Goal: Register for event/course

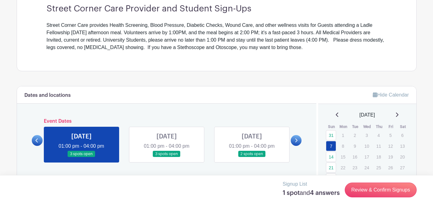
scroll to position [238, 0]
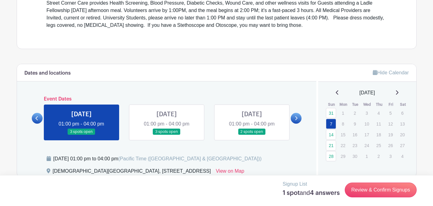
click at [336, 91] on icon at bounding box center [337, 92] width 3 height 5
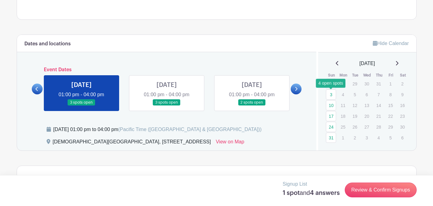
click at [332, 94] on link "3" at bounding box center [331, 95] width 10 height 10
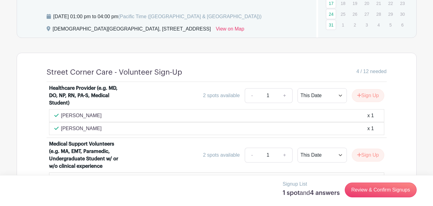
scroll to position [307, 0]
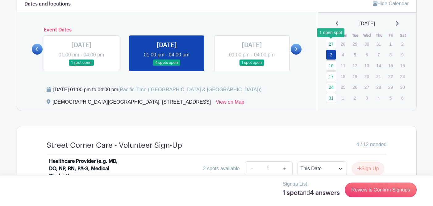
click at [331, 42] on link "27" at bounding box center [331, 44] width 10 height 10
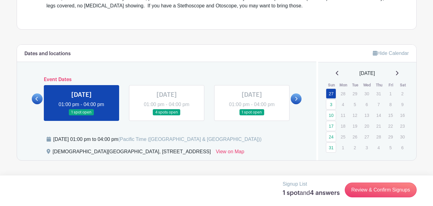
scroll to position [242, 0]
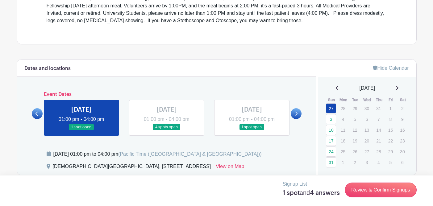
click at [399, 88] on icon at bounding box center [396, 88] width 3 height 5
click at [333, 120] on link "7" at bounding box center [331, 119] width 10 height 10
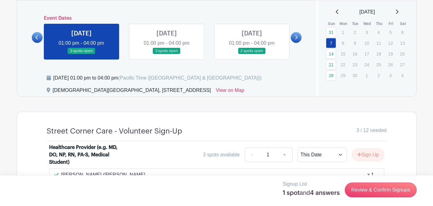
scroll to position [300, 0]
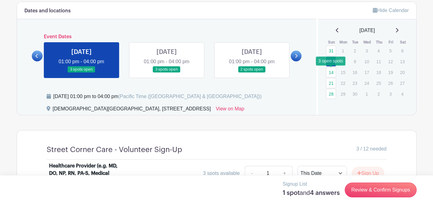
click at [331, 70] on link "14" at bounding box center [331, 72] width 10 height 10
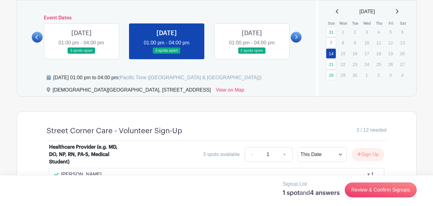
scroll to position [300, 0]
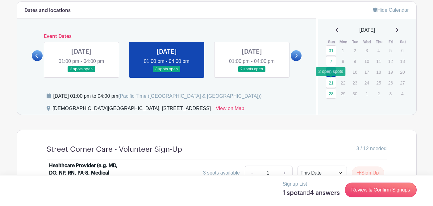
click at [331, 82] on link "21" at bounding box center [331, 83] width 10 height 10
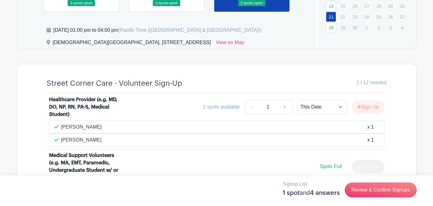
scroll to position [322, 0]
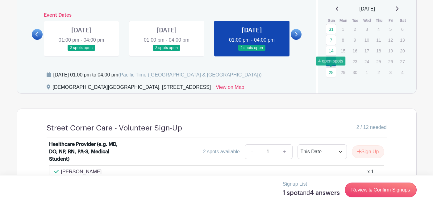
click at [331, 73] on link "28" at bounding box center [331, 72] width 10 height 10
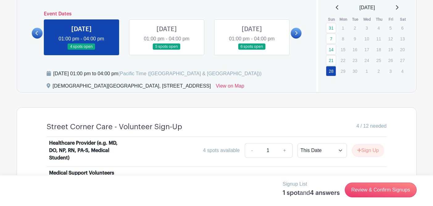
scroll to position [301, 0]
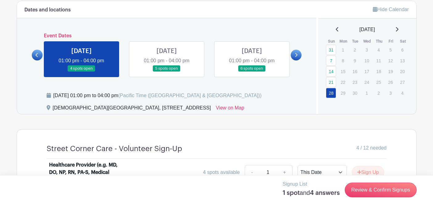
click at [399, 29] on icon at bounding box center [396, 29] width 3 height 5
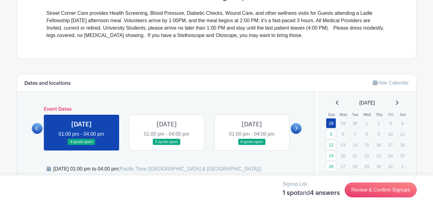
scroll to position [261, 0]
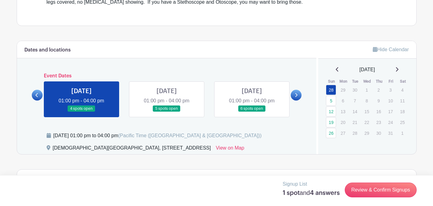
click at [336, 71] on icon at bounding box center [337, 69] width 2 height 4
click at [330, 90] on link "31" at bounding box center [331, 90] width 10 height 10
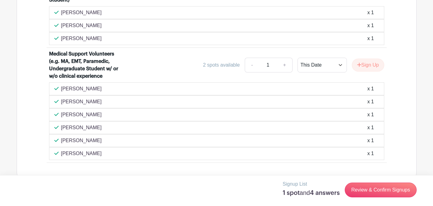
scroll to position [491, 0]
